Goal: Task Accomplishment & Management: Manage account settings

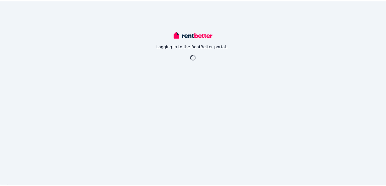
scroll to position [4, 0]
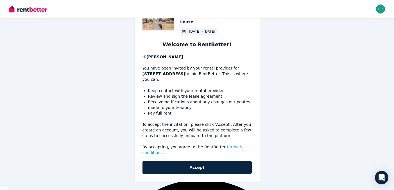
scroll to position [37, 0]
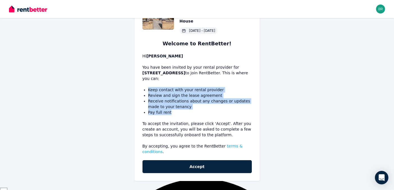
drag, startPoint x: 185, startPoint y: 86, endPoint x: 179, endPoint y: 115, distance: 30.1
type textarea "**********"
click at [179, 115] on div "22 Vine Street, Moonee Ponds 2 1 1 House 10 Sep 2025 - 9 Sept 2026 Welcome to R…" at bounding box center [197, 85] width 125 height 191
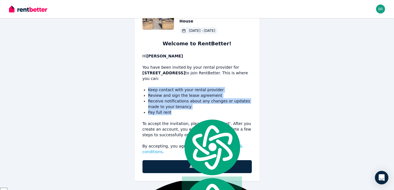
drag, startPoint x: 180, startPoint y: 111, endPoint x: 179, endPoint y: 85, distance: 25.4
click at [179, 85] on div "22 Vine Street, Moonee Ponds 2 1 1 House 10 Sep 2025 - 9 Sept 2026 Welcome to R…" at bounding box center [197, 85] width 125 height 191
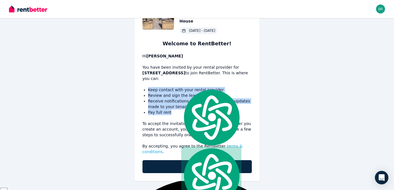
click at [179, 85] on div "22 Vine Street, Moonee Ponds 2 1 1 House 10 Sep 2025 - 9 Sept 2026 Welcome to R…" at bounding box center [197, 85] width 125 height 191
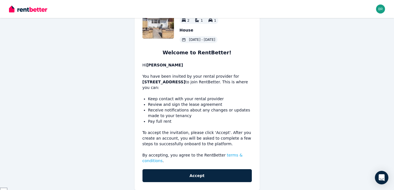
scroll to position [38, 0]
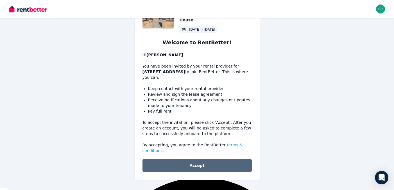
click at [190, 161] on button "Accept" at bounding box center [197, 165] width 109 height 13
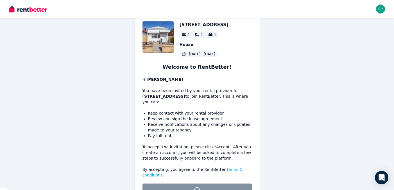
scroll to position [0, 0]
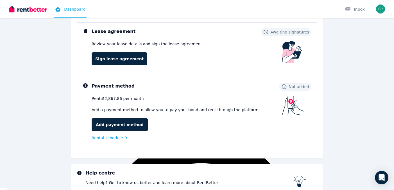
scroll to position [81, 0]
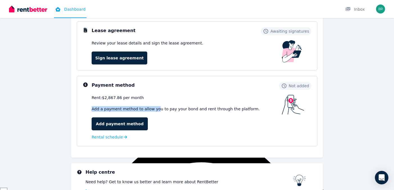
drag, startPoint x: 145, startPoint y: 101, endPoint x: 155, endPoint y: 110, distance: 13.0
type textarea "**********"
click at [153, 110] on div "Rent: $2,867.86 per month Add a payment method to allow you to pay your bond an…" at bounding box center [187, 118] width 190 height 46
click at [155, 110] on p "Add a payment method to allow you to pay your bond and rent through the platfor…" at bounding box center [187, 109] width 190 height 6
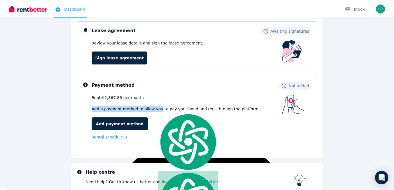
drag, startPoint x: 155, startPoint y: 110, endPoint x: 143, endPoint y: 94, distance: 19.8
click at [143, 94] on div "Payment method Not added Rent: $2,867.86 per month Add a payment method to allo…" at bounding box center [202, 111] width 220 height 59
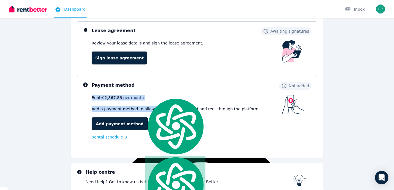
click at [143, 94] on div "Payment method Not added Rent: $2,867.86 per month Add a payment method to allo…" at bounding box center [202, 111] width 220 height 59
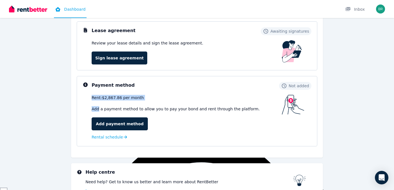
drag, startPoint x: 143, startPoint y: 94, endPoint x: 169, endPoint y: 104, distance: 28.3
click at [169, 104] on div "Payment method Not added Rent: $2,867.86 per month Add a payment method to allo…" at bounding box center [202, 111] width 220 height 59
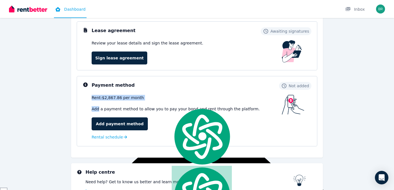
click at [169, 104] on div "Rent: $2,867.86 per month Add a payment method to allow you to pay your bond an…" at bounding box center [187, 118] width 190 height 46
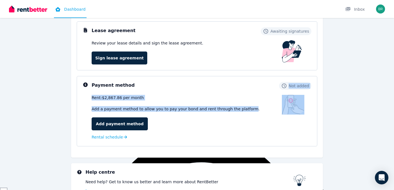
drag, startPoint x: 243, startPoint y: 108, endPoint x: 240, endPoint y: 91, distance: 17.8
click at [240, 91] on div "Payment method Not added Rent: $2,867.86 per month Add a payment method to allo…" at bounding box center [202, 111] width 220 height 59
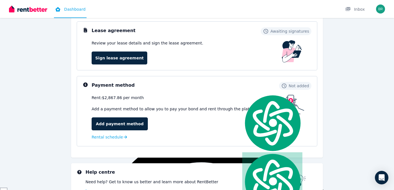
click at [240, 91] on div "Payment method Not added Rent: $2,867.86 per month Add a payment method to allo…" at bounding box center [202, 111] width 220 height 59
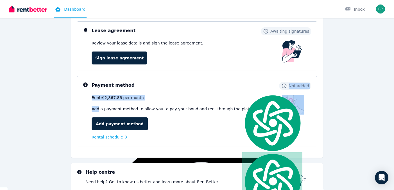
drag, startPoint x: 240, startPoint y: 91, endPoint x: 244, endPoint y: 109, distance: 18.6
click at [244, 109] on div "Payment method Not added Rent: $2,867.86 per month Add a payment method to allo…" at bounding box center [202, 111] width 220 height 59
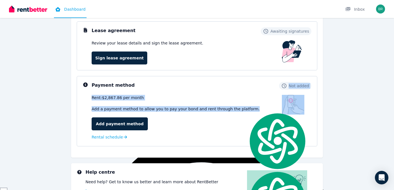
click at [244, 109] on p "Add a payment method to allow you to pay your bond and rent through the platfor…" at bounding box center [187, 109] width 190 height 6
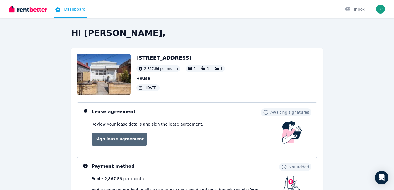
scroll to position [17, 0]
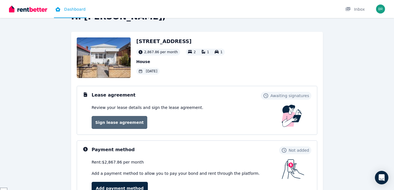
click at [116, 125] on link "Sign lease agreement" at bounding box center [120, 122] width 56 height 13
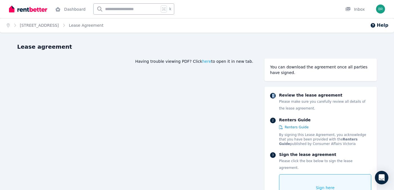
drag, startPoint x: 312, startPoint y: 71, endPoint x: 311, endPoint y: 84, distance: 13.3
click at [311, 84] on div "You can download the agreement once all parties have signed. 1 Review the lease…" at bounding box center [321, 138] width 113 height 159
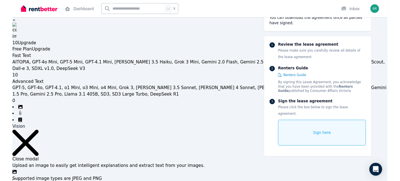
scroll to position [813, 0]
